Goal: Use online tool/utility: Utilize a website feature to perform a specific function

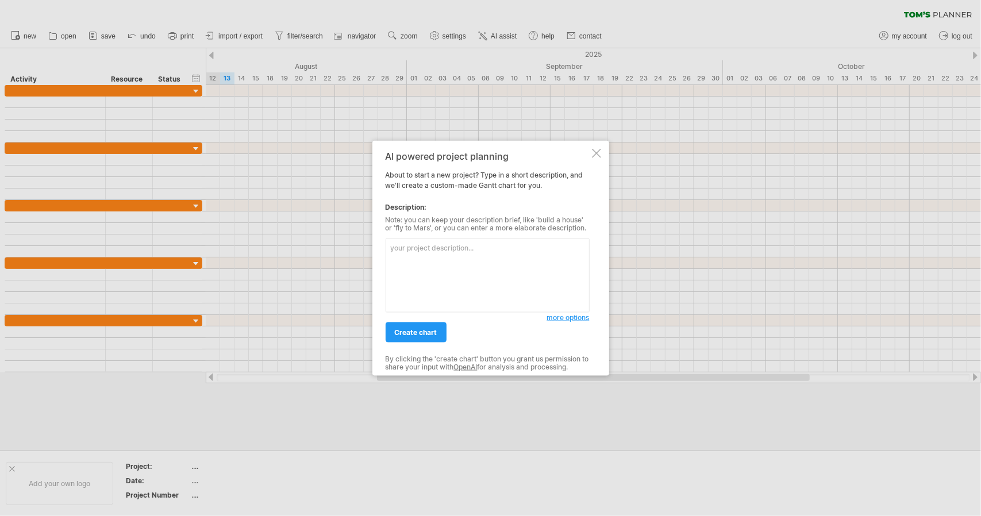
click at [417, 263] on textarea at bounding box center [488, 275] width 204 height 74
paste textarea "🎯 lorem ipsumdo sitam consec – adipi el se doeiusm tempo i־0 utlabo etdolo magn…"
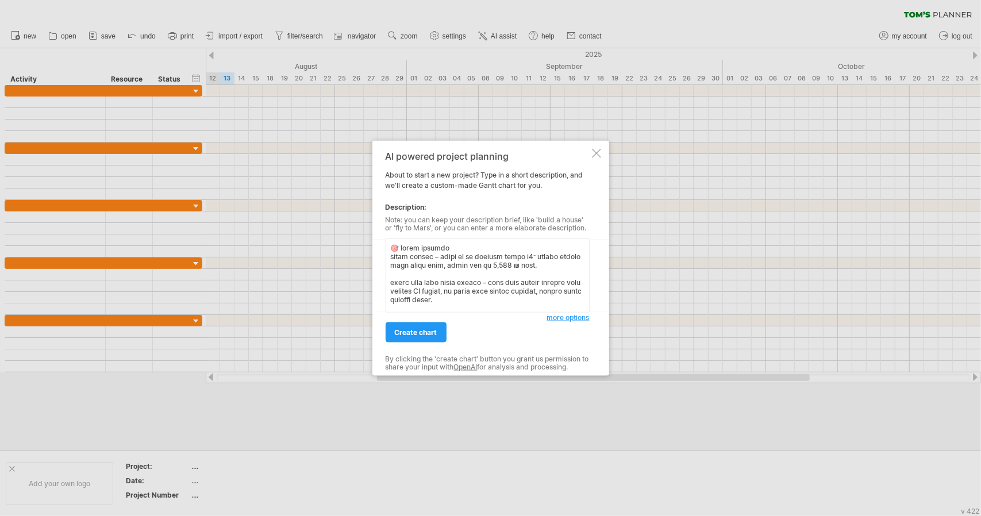
scroll to position [182, 0]
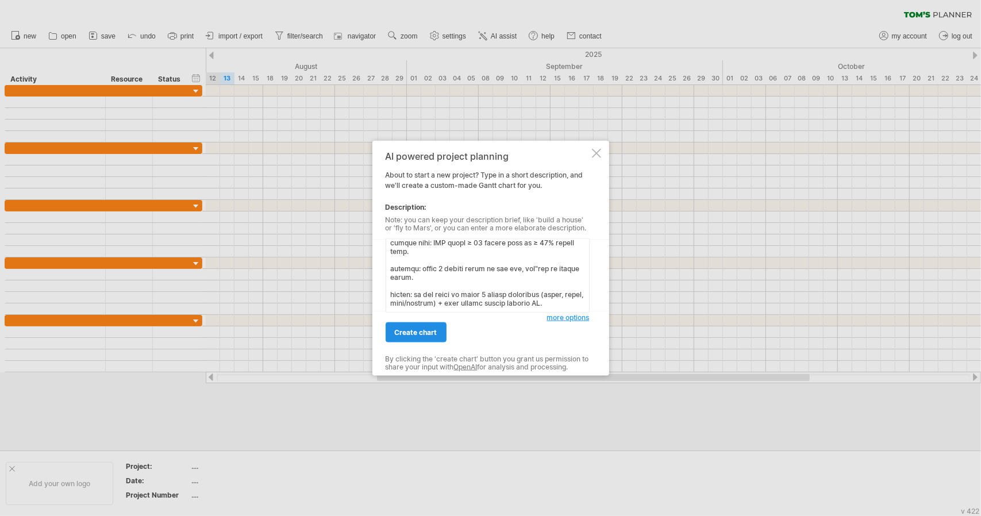
type textarea "🎯 lorem ipsumdo sitam consec – adipi el se doeiusm tempo i־0 utlabo etdolo magn…"
click at [419, 332] on span "create chart" at bounding box center [416, 332] width 43 height 9
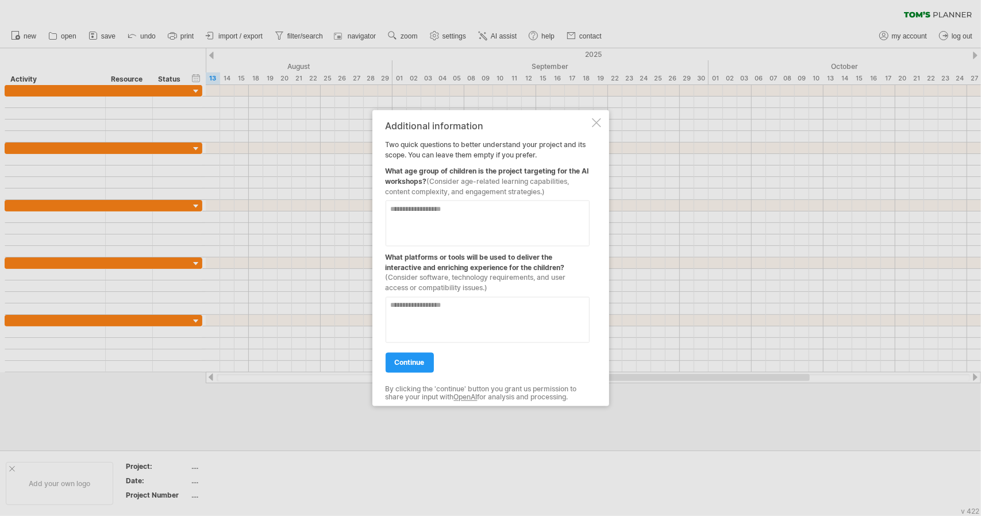
click at [836, 79] on div at bounding box center [490, 258] width 981 height 516
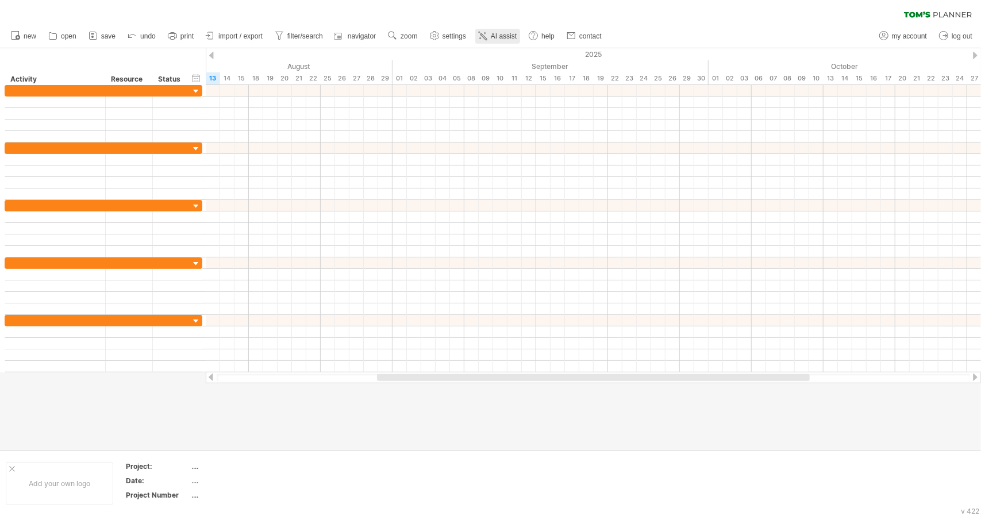
click at [494, 36] on span "AI assist" at bounding box center [504, 36] width 26 height 8
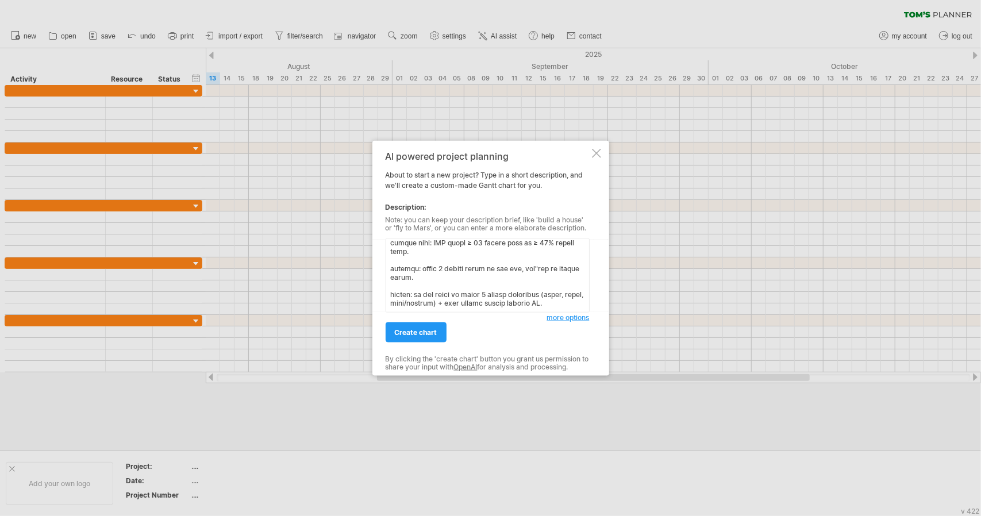
type textarea "🎯 lorem ipsumdo sitam consec – adipi el se doeiusm tempo i־0 utlabo etdolo magn…"
click at [419, 321] on div "create chart" at bounding box center [466, 327] width 161 height 29
click at [438, 328] on link "create chart" at bounding box center [416, 332] width 61 height 20
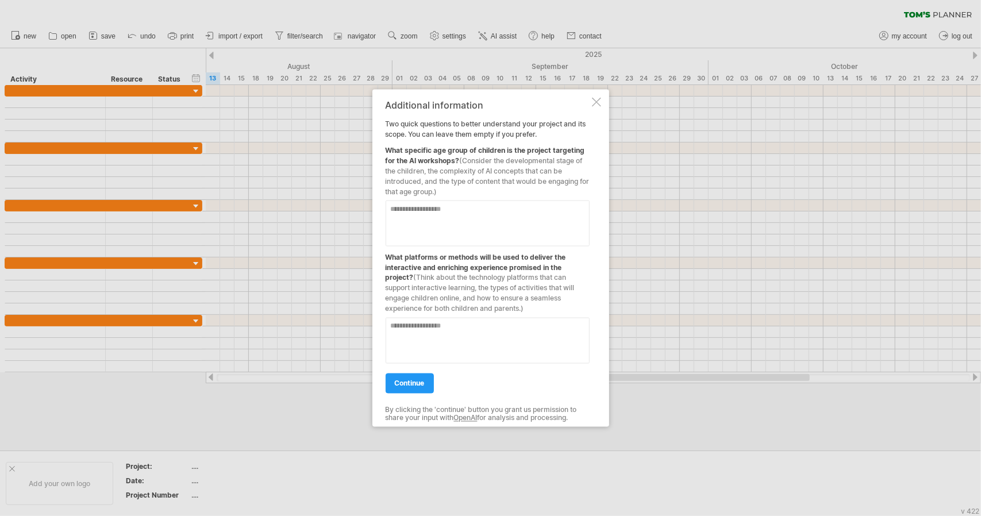
click at [433, 217] on textarea at bounding box center [488, 224] width 204 height 46
type textarea "****"
click at [416, 338] on textarea at bounding box center [488, 341] width 204 height 46
click at [423, 340] on textarea at bounding box center [488, 341] width 204 height 46
drag, startPoint x: 528, startPoint y: 306, endPoint x: 392, endPoint y: 257, distance: 144.7
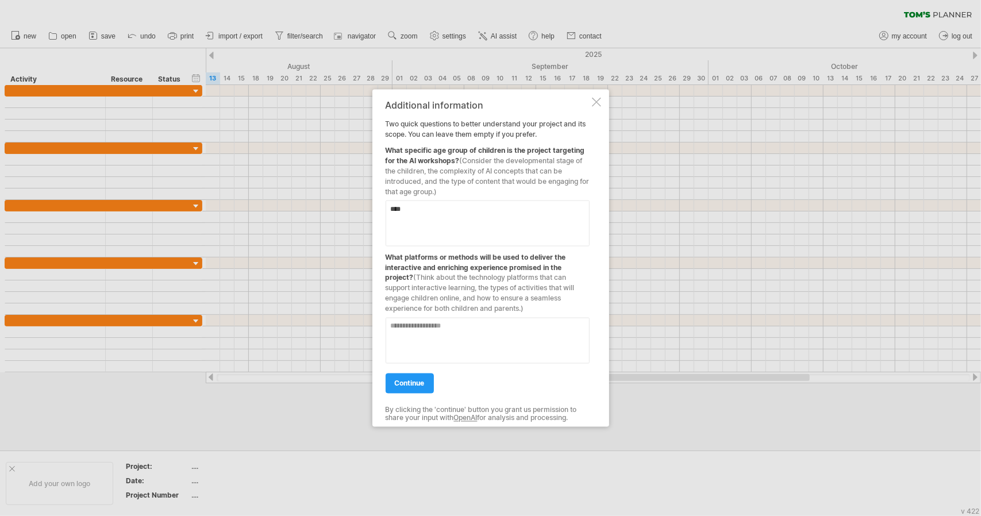
click at [392, 257] on div "What platforms or methods will be used to deliver the interactive and enriching…" at bounding box center [488, 280] width 204 height 68
click at [479, 345] on textarea at bounding box center [488, 341] width 204 height 46
paste textarea "**********"
type textarea "**********"
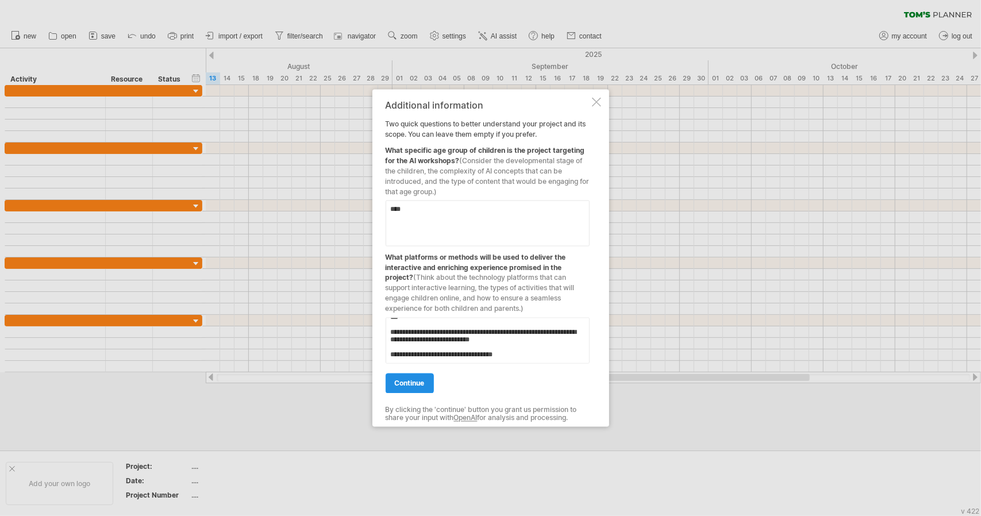
click at [413, 385] on span "continue" at bounding box center [410, 383] width 30 height 9
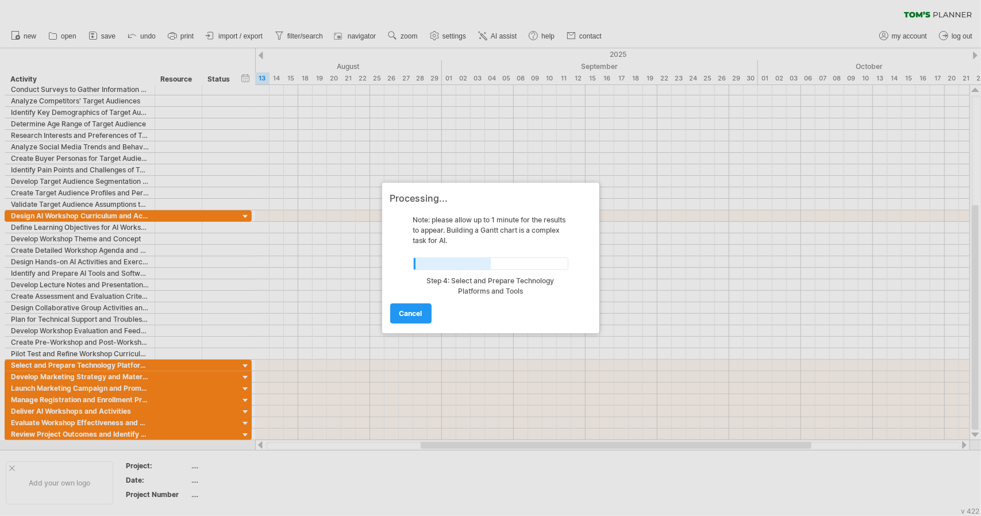
click at [680, 230] on div at bounding box center [490, 258] width 981 height 516
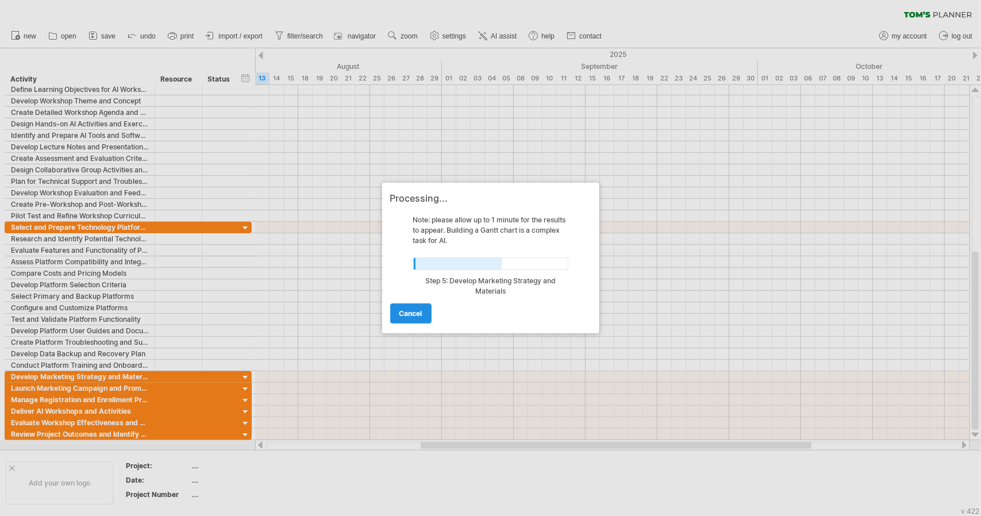
click at [409, 305] on link "cancel" at bounding box center [410, 313] width 41 height 20
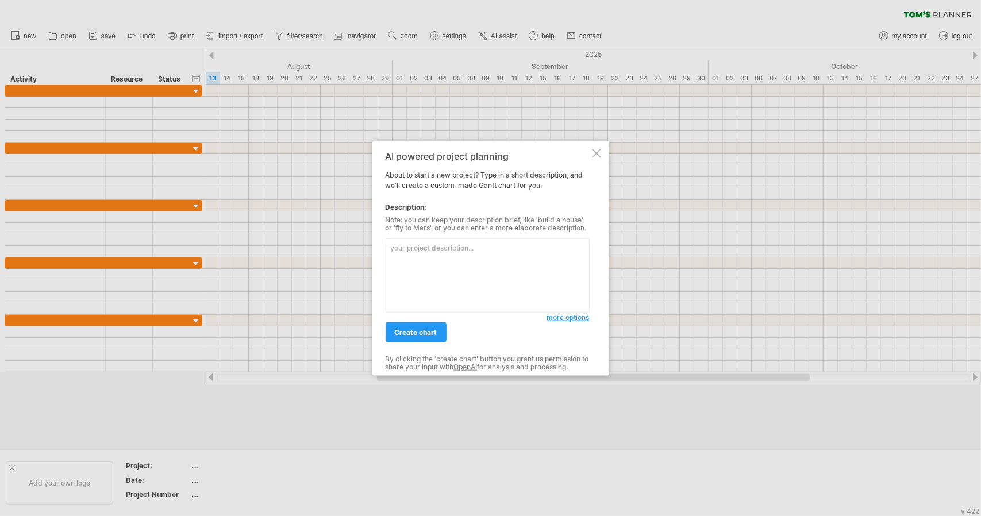
click at [598, 153] on div at bounding box center [596, 153] width 9 height 9
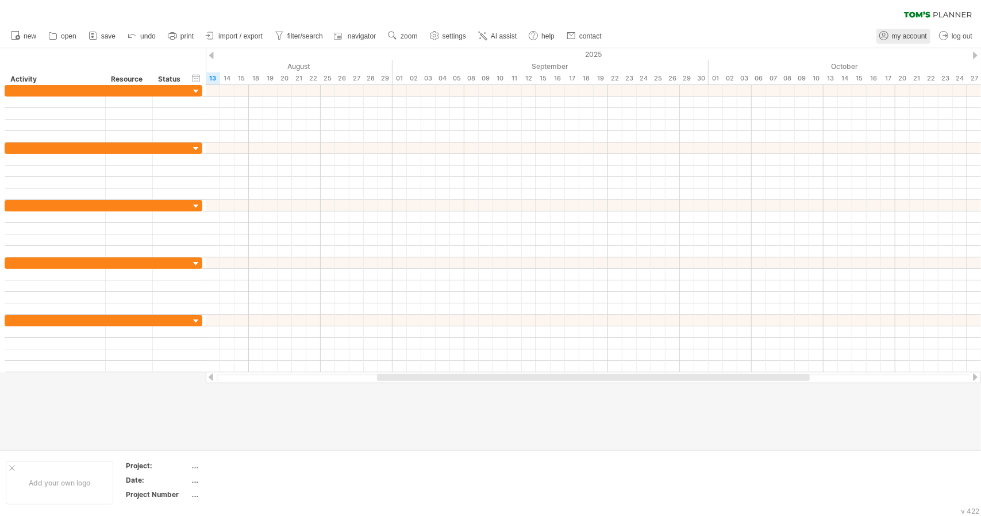
click at [884, 33] on circle at bounding box center [883, 34] width 3 height 3
type input "**********"
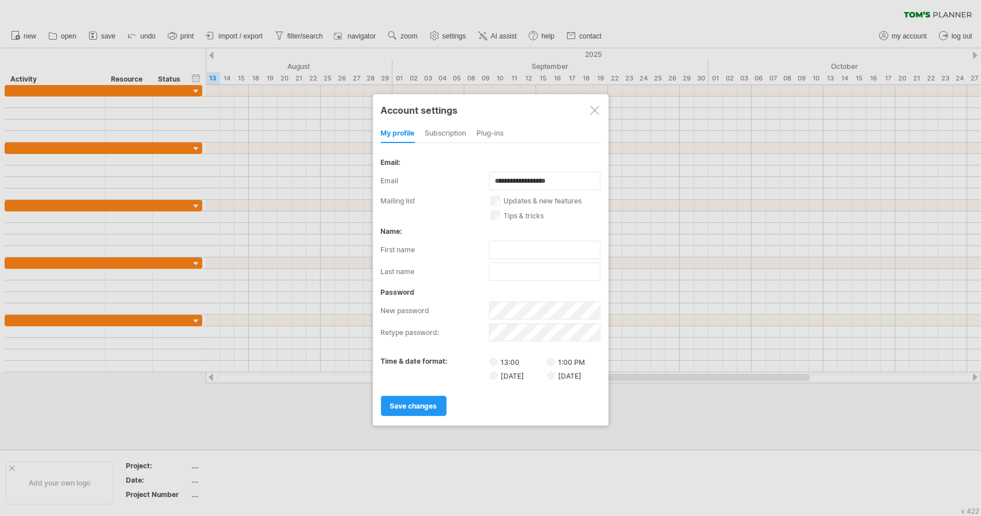
click at [487, 135] on div "Plug-ins" at bounding box center [490, 134] width 27 height 18
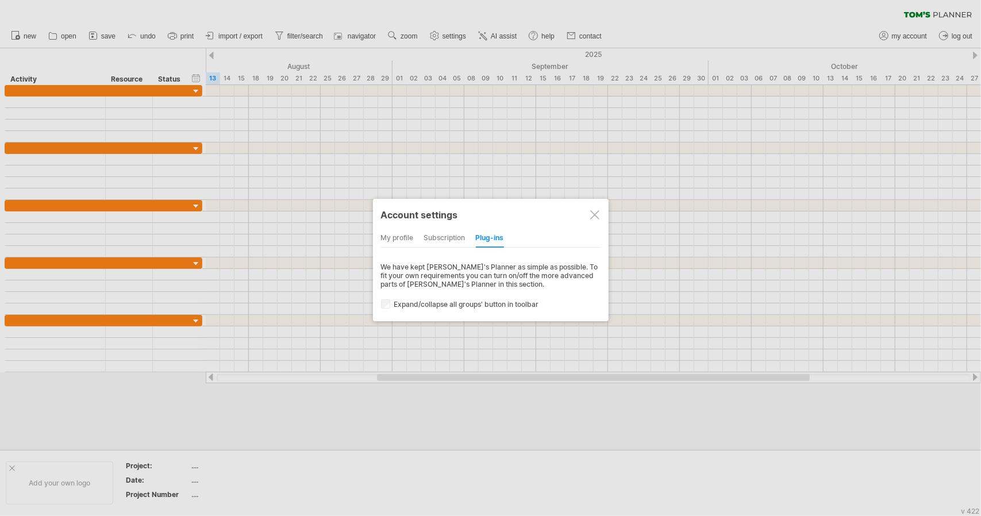
click at [451, 234] on div "subscription" at bounding box center [444, 238] width 41 height 18
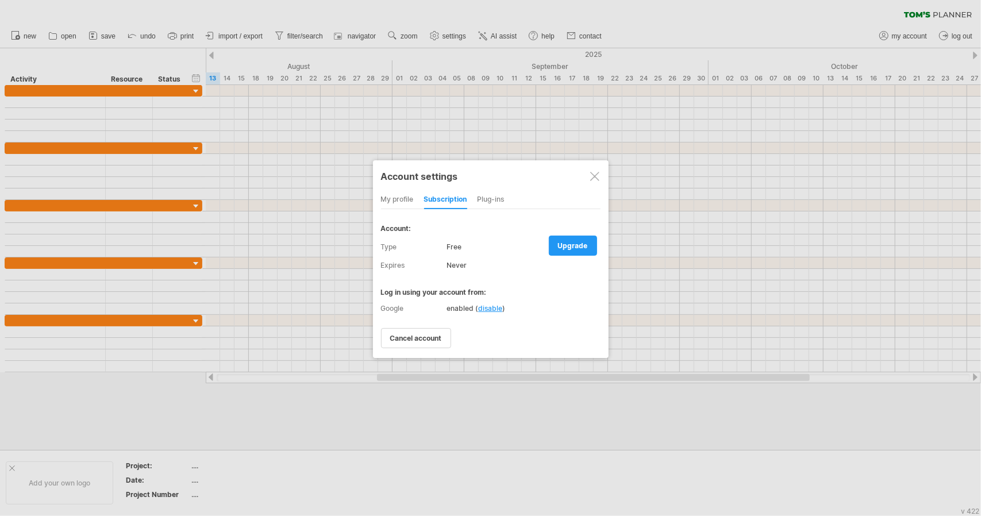
click at [387, 191] on div "my profile" at bounding box center [397, 200] width 33 height 18
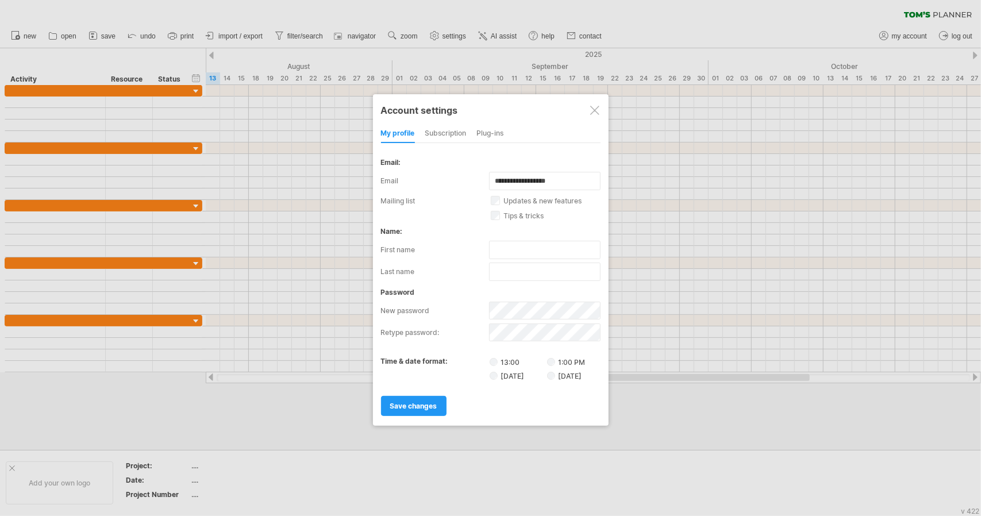
click at [450, 139] on div "subscription" at bounding box center [445, 134] width 41 height 18
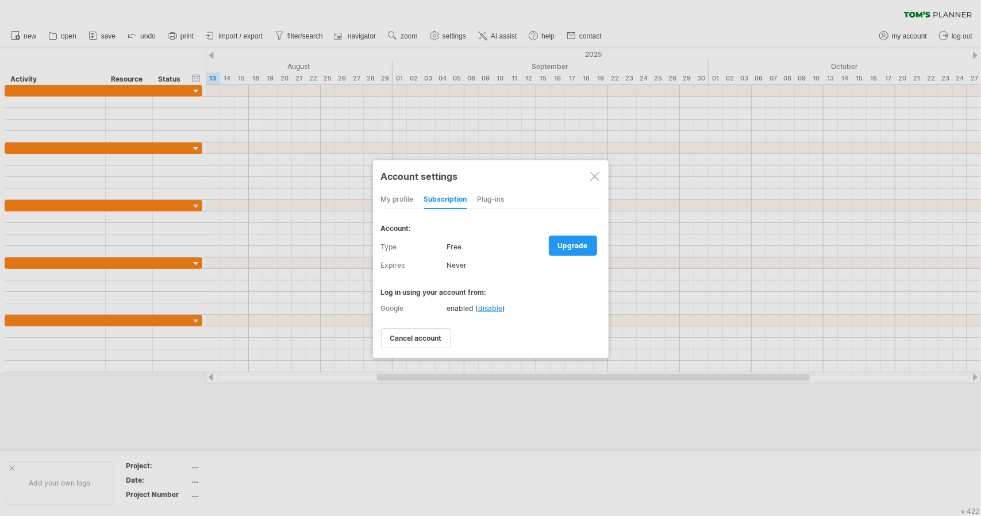
click at [391, 199] on div "my profile" at bounding box center [397, 200] width 33 height 18
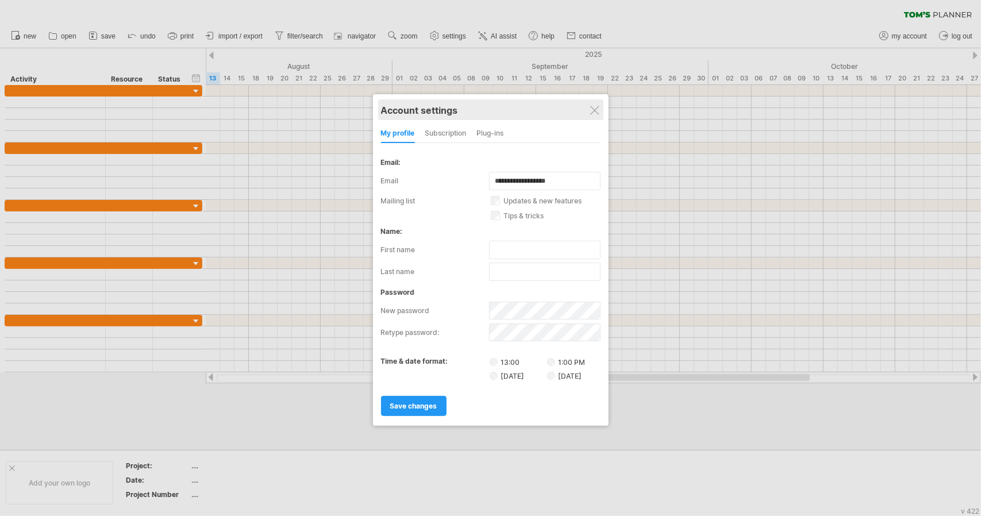
click at [599, 112] on div "Account settings" at bounding box center [490, 109] width 219 height 21
click at [594, 108] on div at bounding box center [594, 110] width 9 height 9
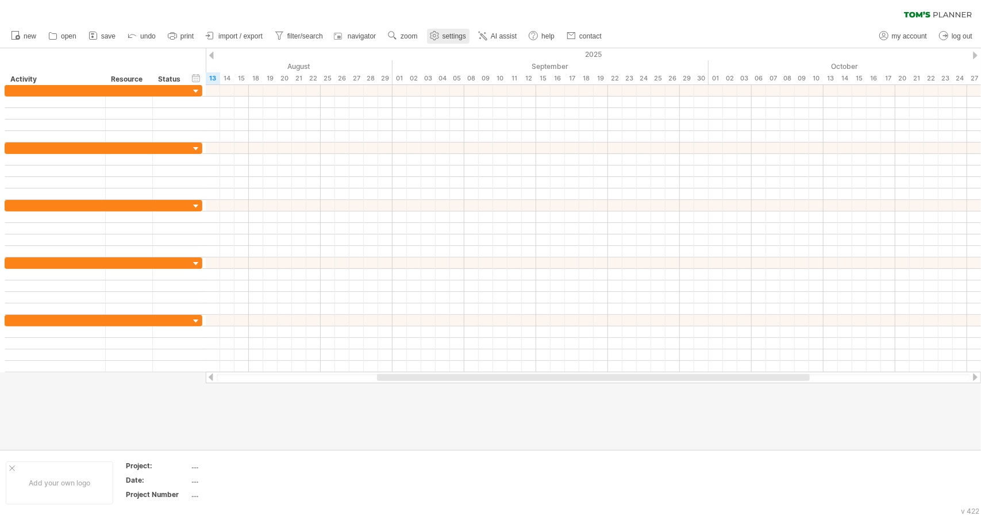
click at [441, 34] on link "settings" at bounding box center [448, 36] width 43 height 15
select select "*"
select select "**"
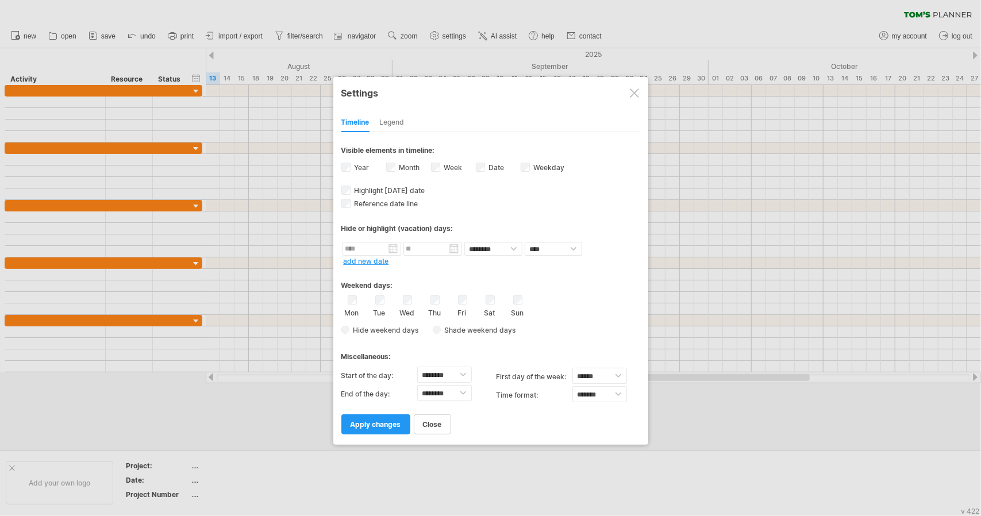
click at [400, 115] on div "Legend" at bounding box center [392, 123] width 25 height 18
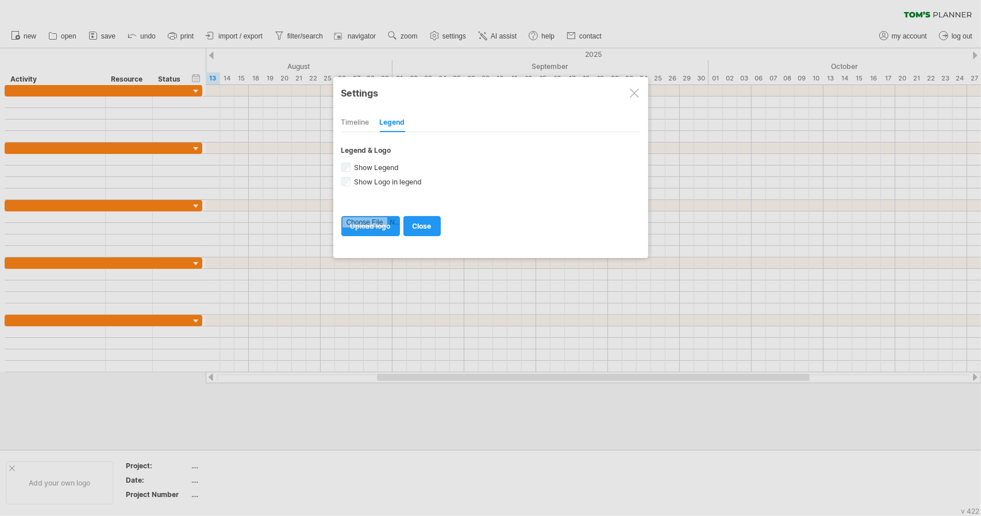
click at [360, 118] on div "Timeline" at bounding box center [355, 123] width 28 height 18
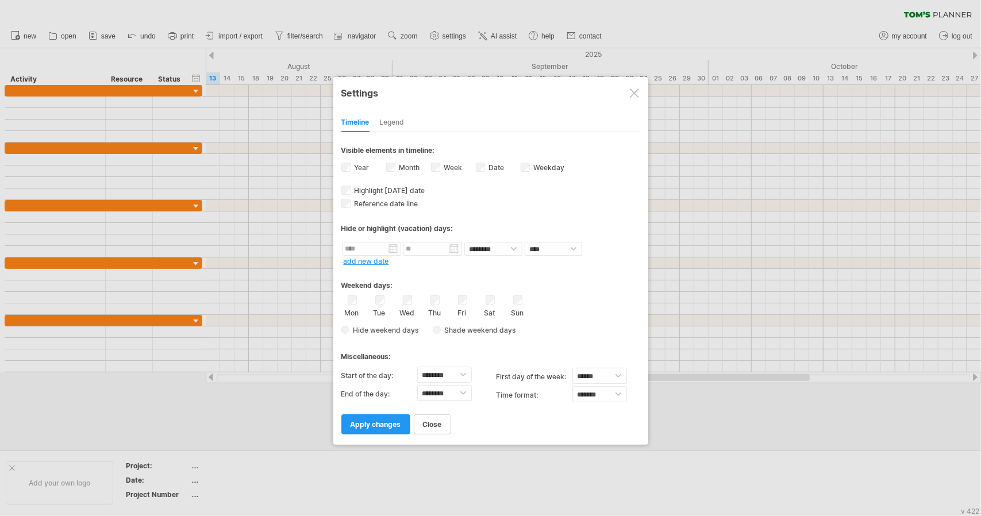
click at [630, 96] on div at bounding box center [634, 92] width 9 height 9
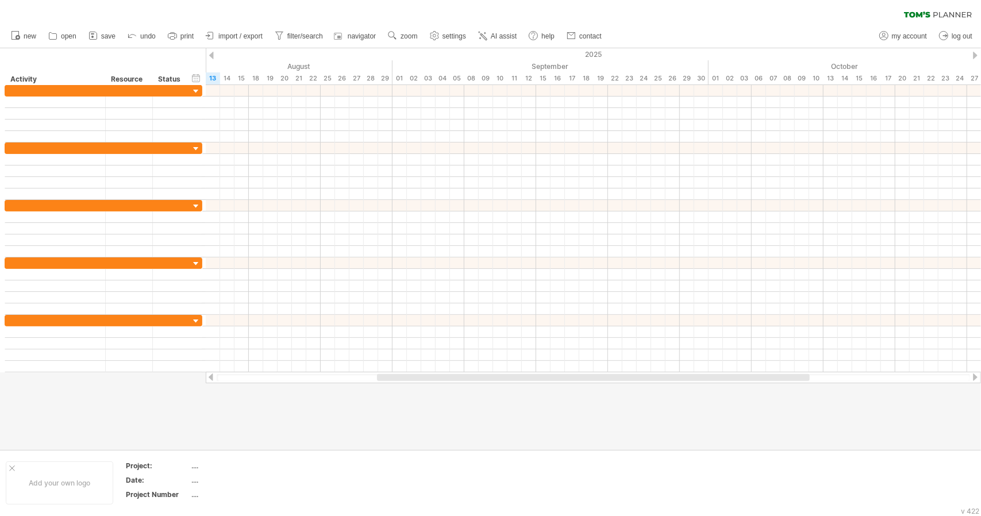
click at [950, 16] on icon at bounding box center [938, 14] width 68 height 6
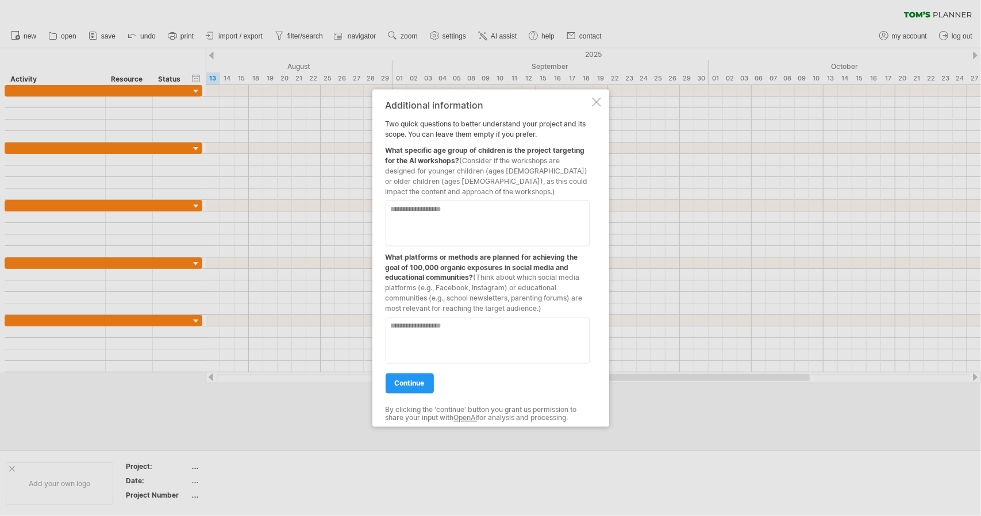
click at [595, 102] on div at bounding box center [596, 102] width 9 height 9
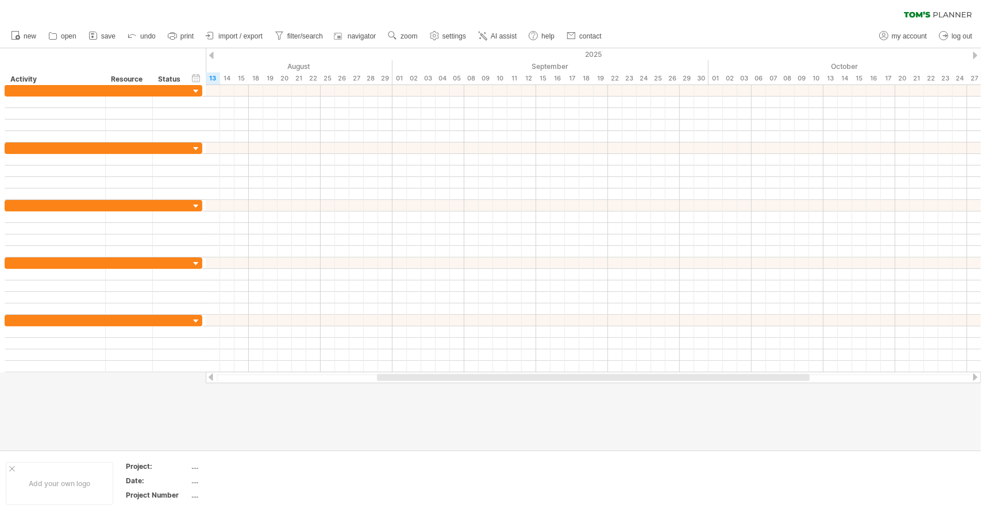
click at [334, 8] on div "clear filter reapply filter" at bounding box center [490, 12] width 981 height 24
click at [918, 14] on icon at bounding box center [917, 14] width 26 height 6
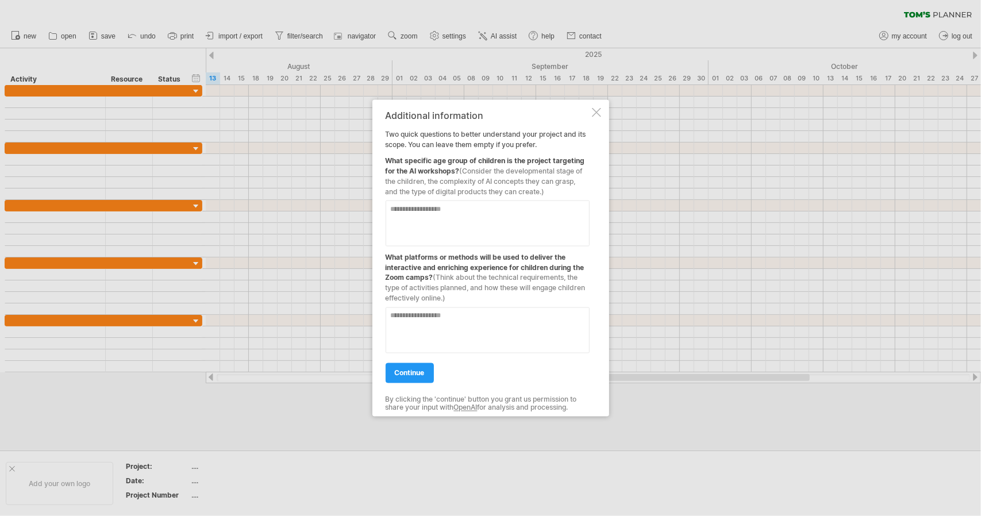
click at [469, 220] on textarea at bounding box center [488, 224] width 204 height 46
type textarea "****"
click at [442, 338] on textarea at bounding box center [488, 330] width 204 height 46
paste textarea "**********"
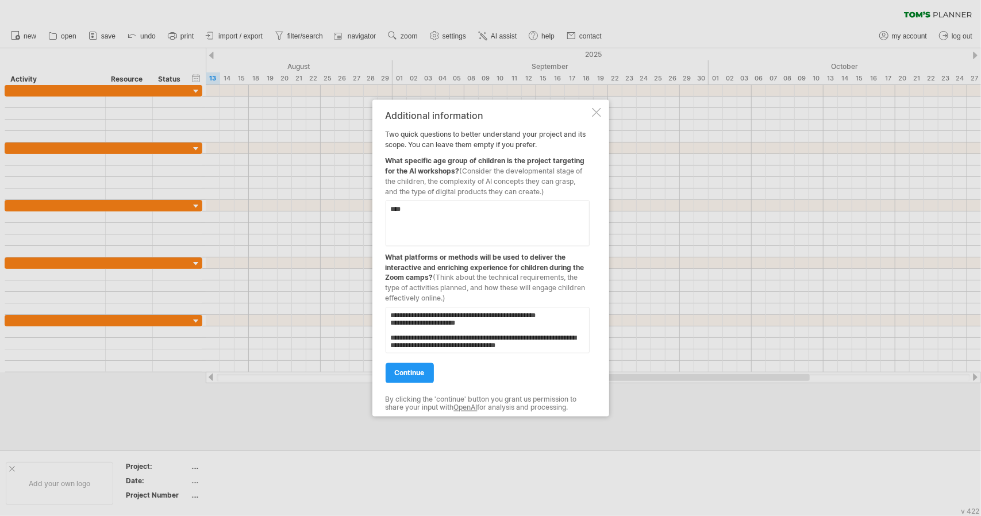
scroll to position [315, 0]
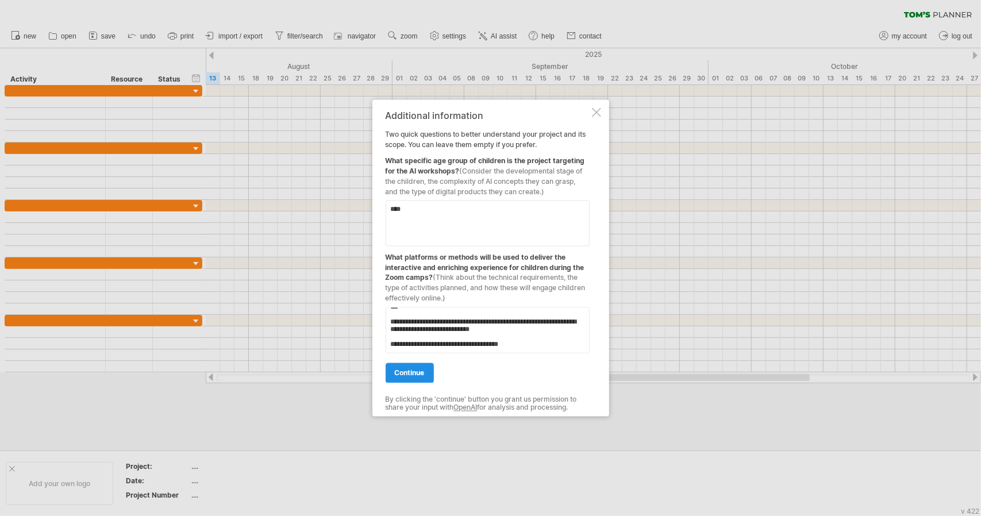
type textarea "**********"
click at [417, 372] on span "continue" at bounding box center [410, 373] width 30 height 9
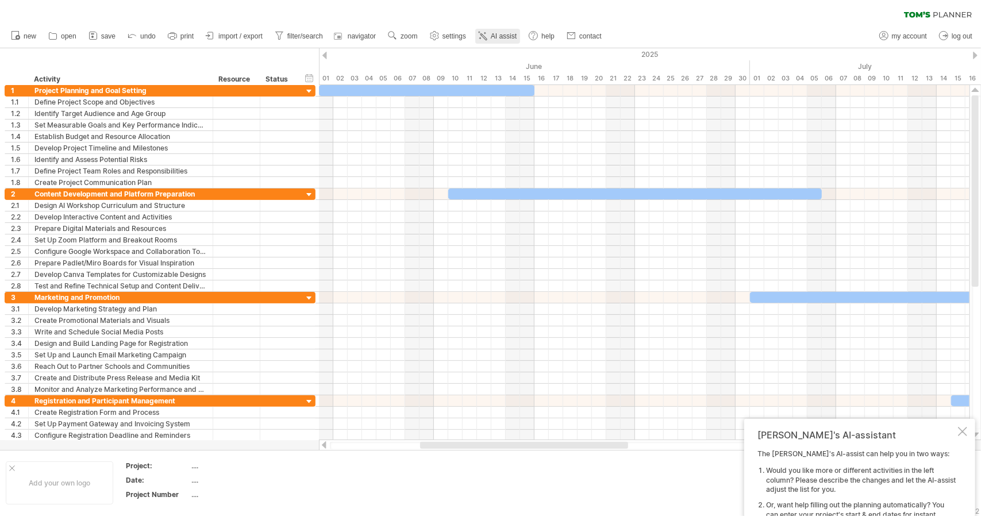
click at [508, 37] on span "AI assist" at bounding box center [504, 36] width 26 height 8
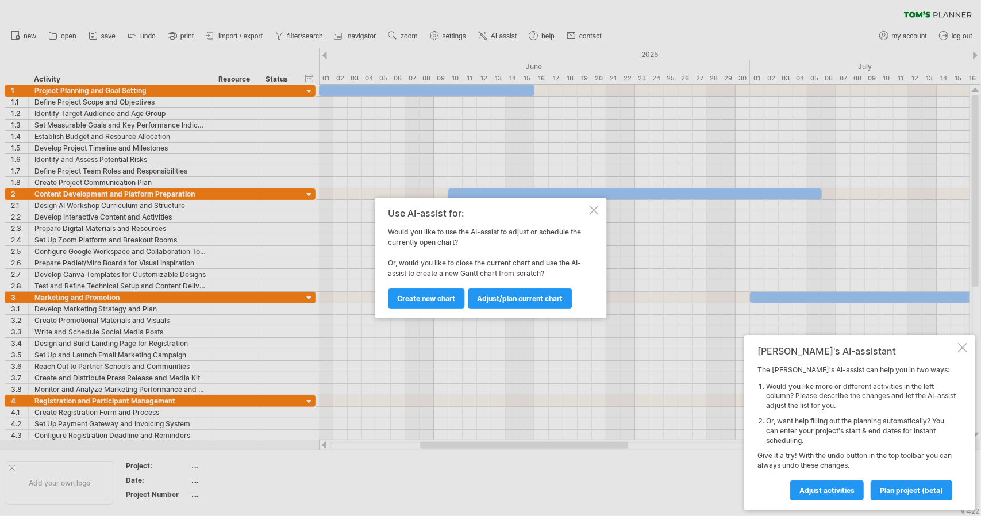
click at [593, 211] on div at bounding box center [593, 210] width 9 height 9
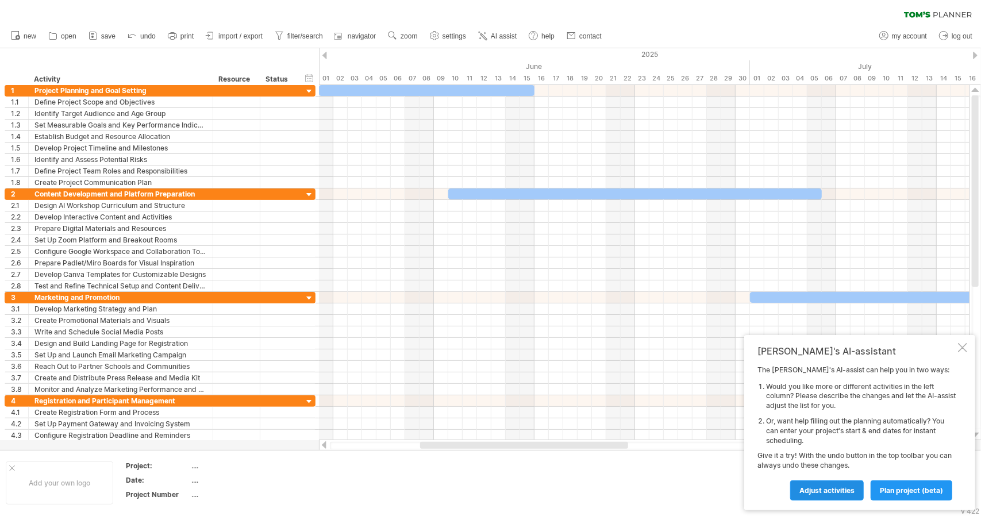
click at [856, 488] on link "Adjust activities" at bounding box center [827, 490] width 74 height 20
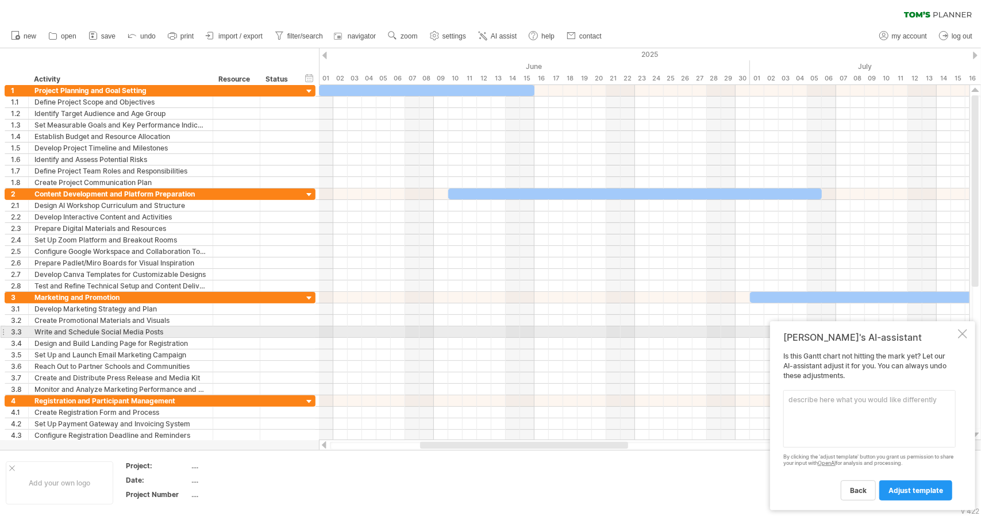
click at [961, 334] on div at bounding box center [962, 333] width 9 height 9
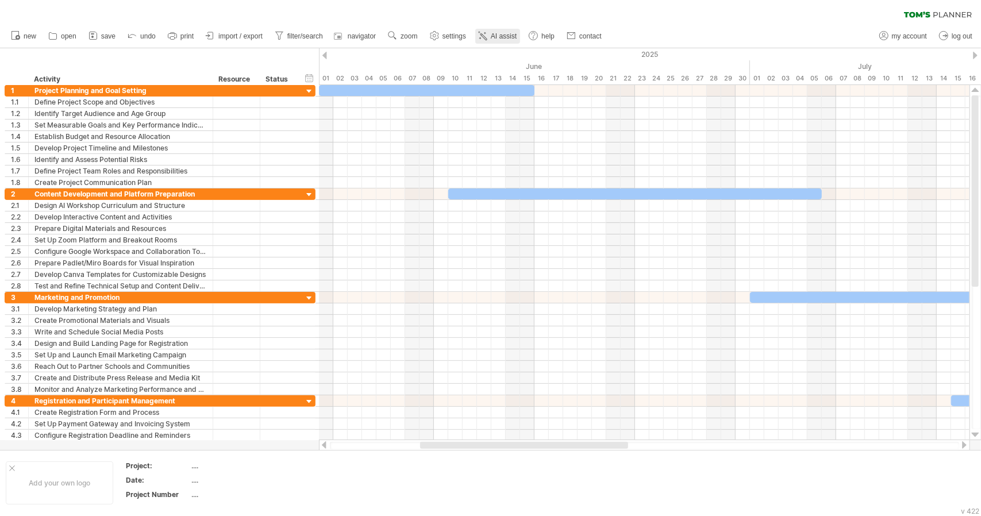
click at [506, 38] on span "AI assist" at bounding box center [504, 36] width 26 height 8
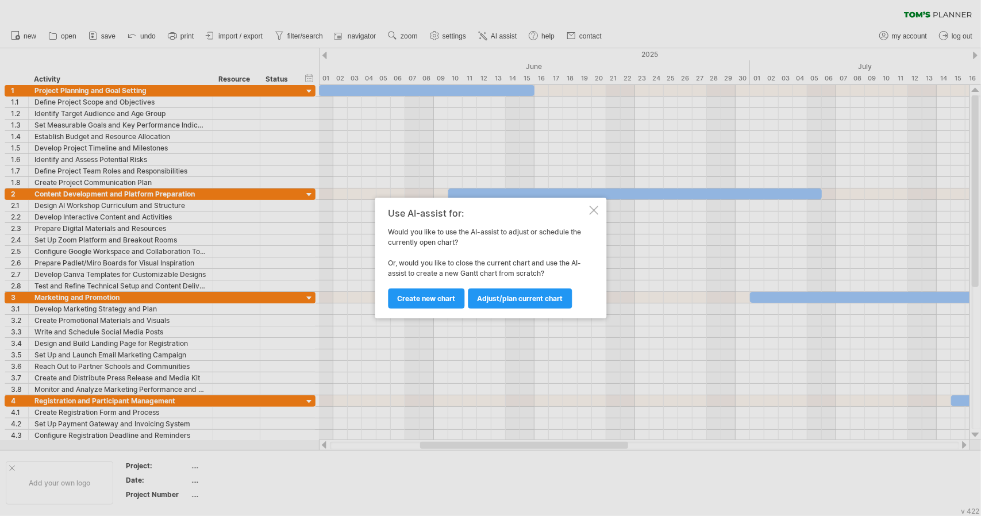
click at [574, 305] on div "Adjust/plan current chart Create new chart" at bounding box center [487, 293] width 199 height 29
click at [520, 294] on span "Adjust/plan current chart" at bounding box center [520, 298] width 86 height 9
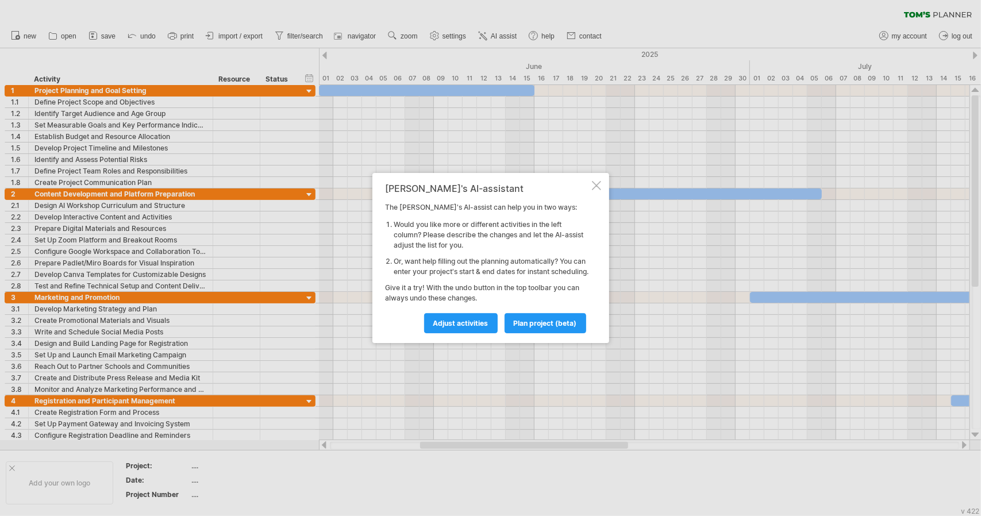
click at [593, 181] on div at bounding box center [596, 185] width 9 height 9
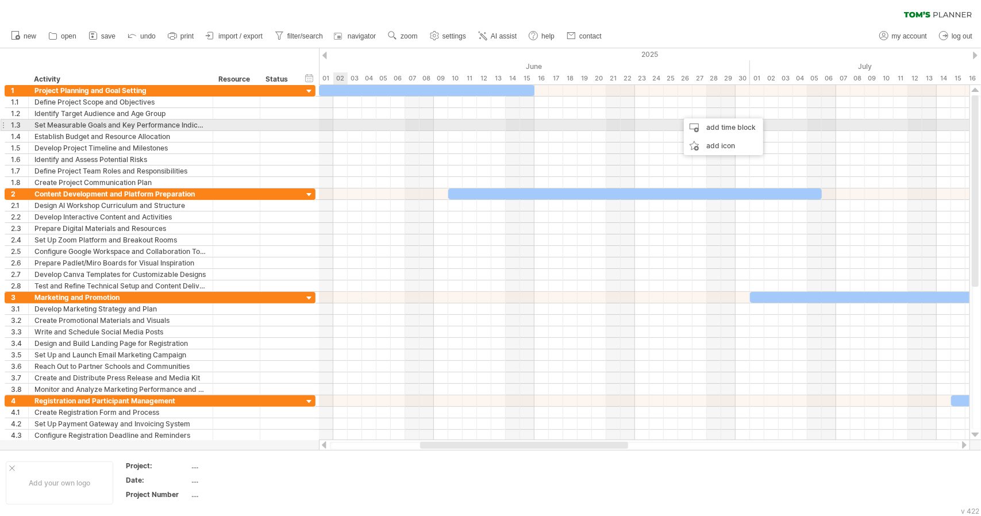
click at [337, 131] on div at bounding box center [644, 136] width 650 height 11
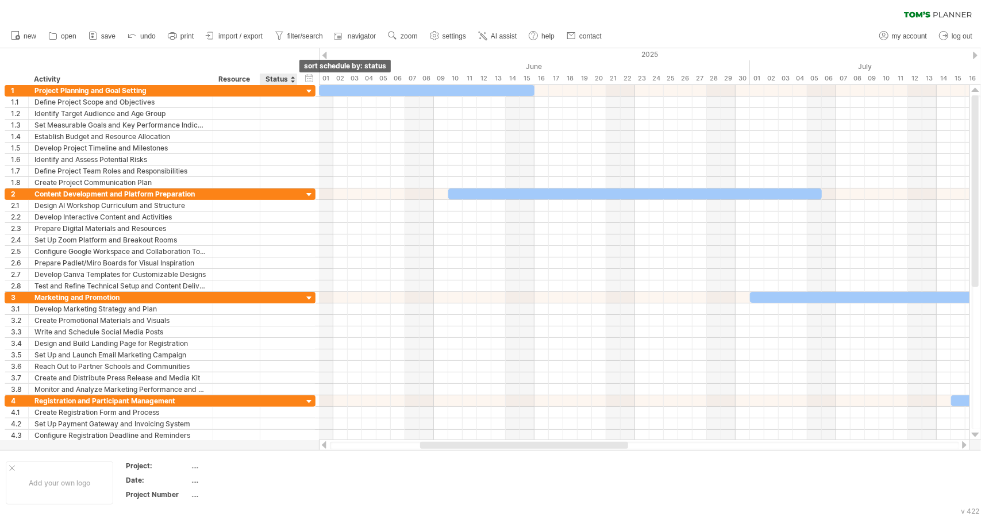
click at [293, 76] on div at bounding box center [292, 79] width 5 height 11
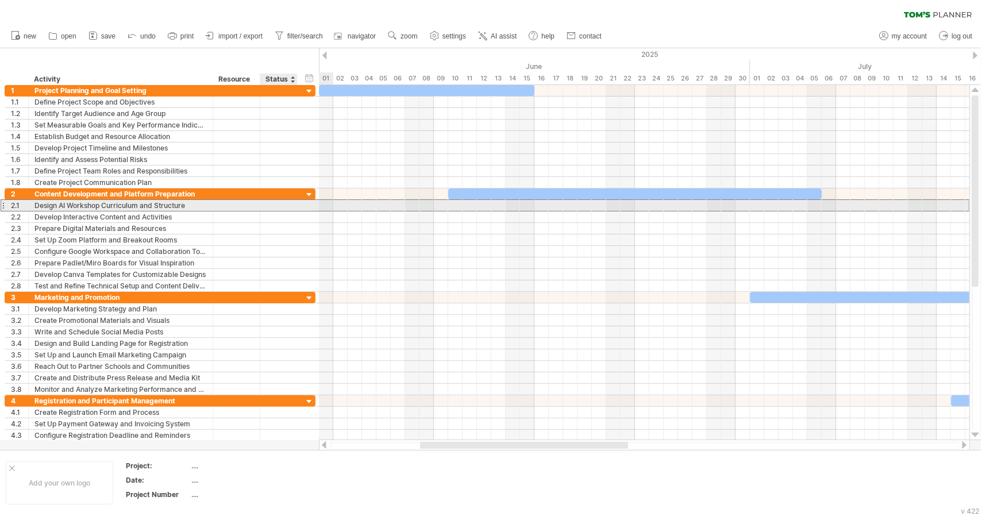
click at [95, 206] on div "Design AI Workshop Curriculum and Structure" at bounding box center [120, 205] width 172 height 11
